Goal: Information Seeking & Learning: Understand process/instructions

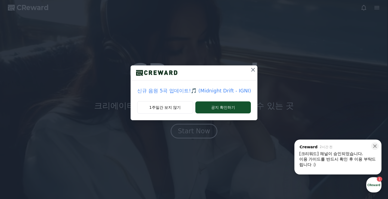
click at [376, 184] on div "button" at bounding box center [373, 184] width 15 height 15
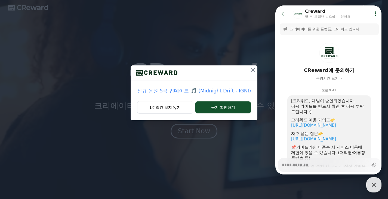
scroll to position [36, 0]
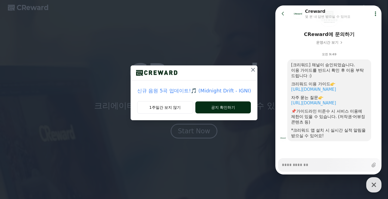
type textarea "*"
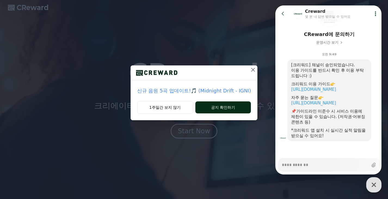
click at [235, 108] on button "공지 확인하기" at bounding box center [223, 107] width 56 height 12
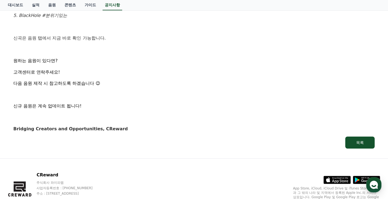
scroll to position [381, 0]
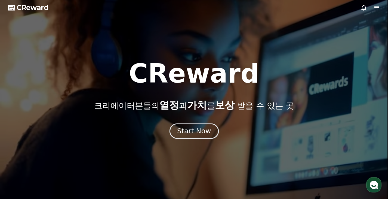
click at [192, 125] on button "Start Now" at bounding box center [193, 131] width 49 height 16
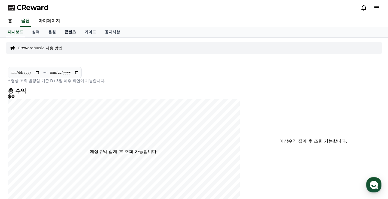
click at [69, 32] on link "콘텐츠" at bounding box center [70, 32] width 20 height 10
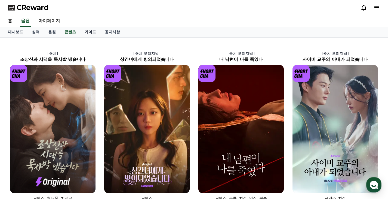
click at [83, 32] on link "가이드" at bounding box center [90, 32] width 20 height 10
